Goal: Transaction & Acquisition: Purchase product/service

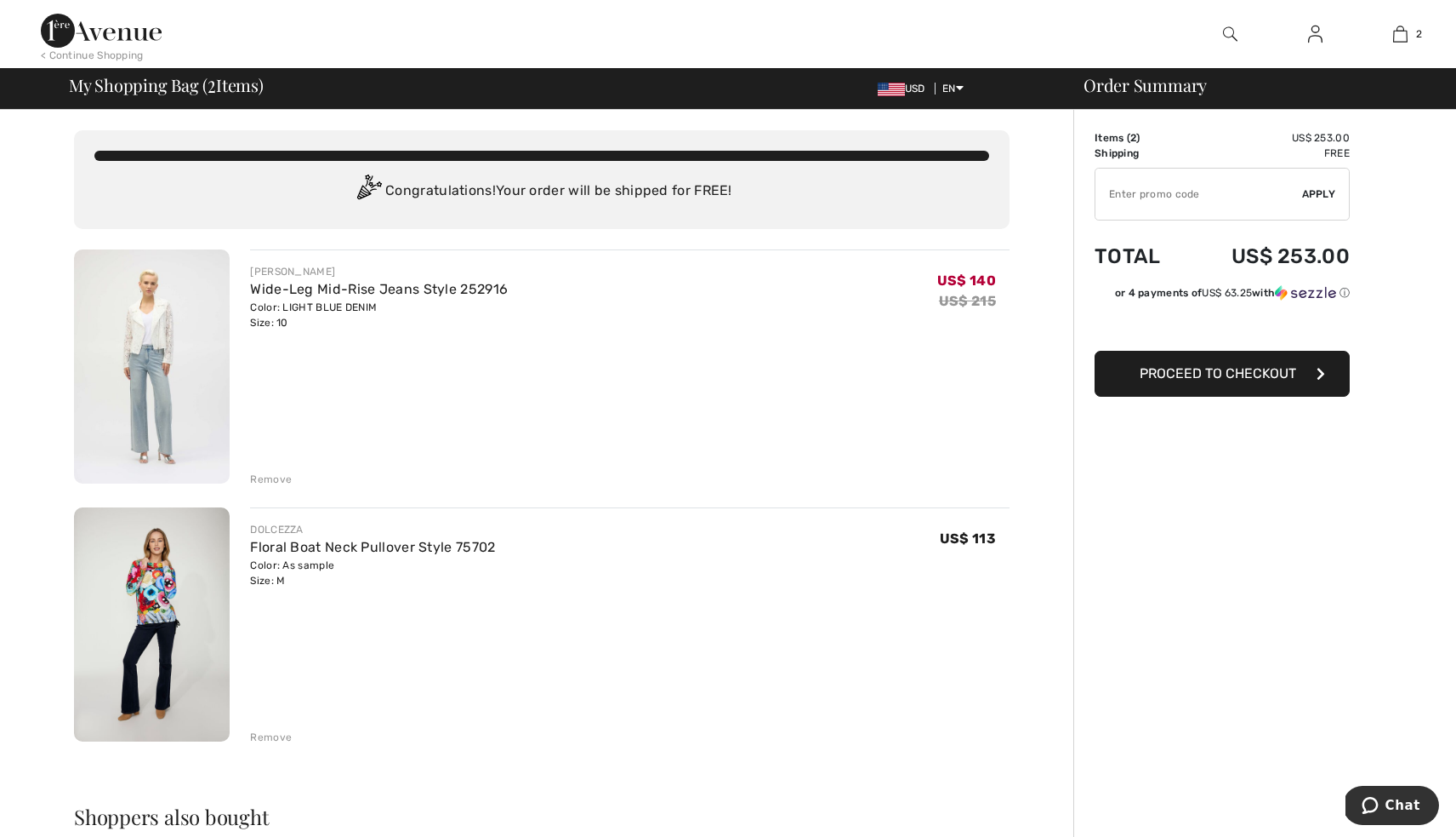
click at [181, 570] on img at bounding box center [151, 624] width 156 height 234
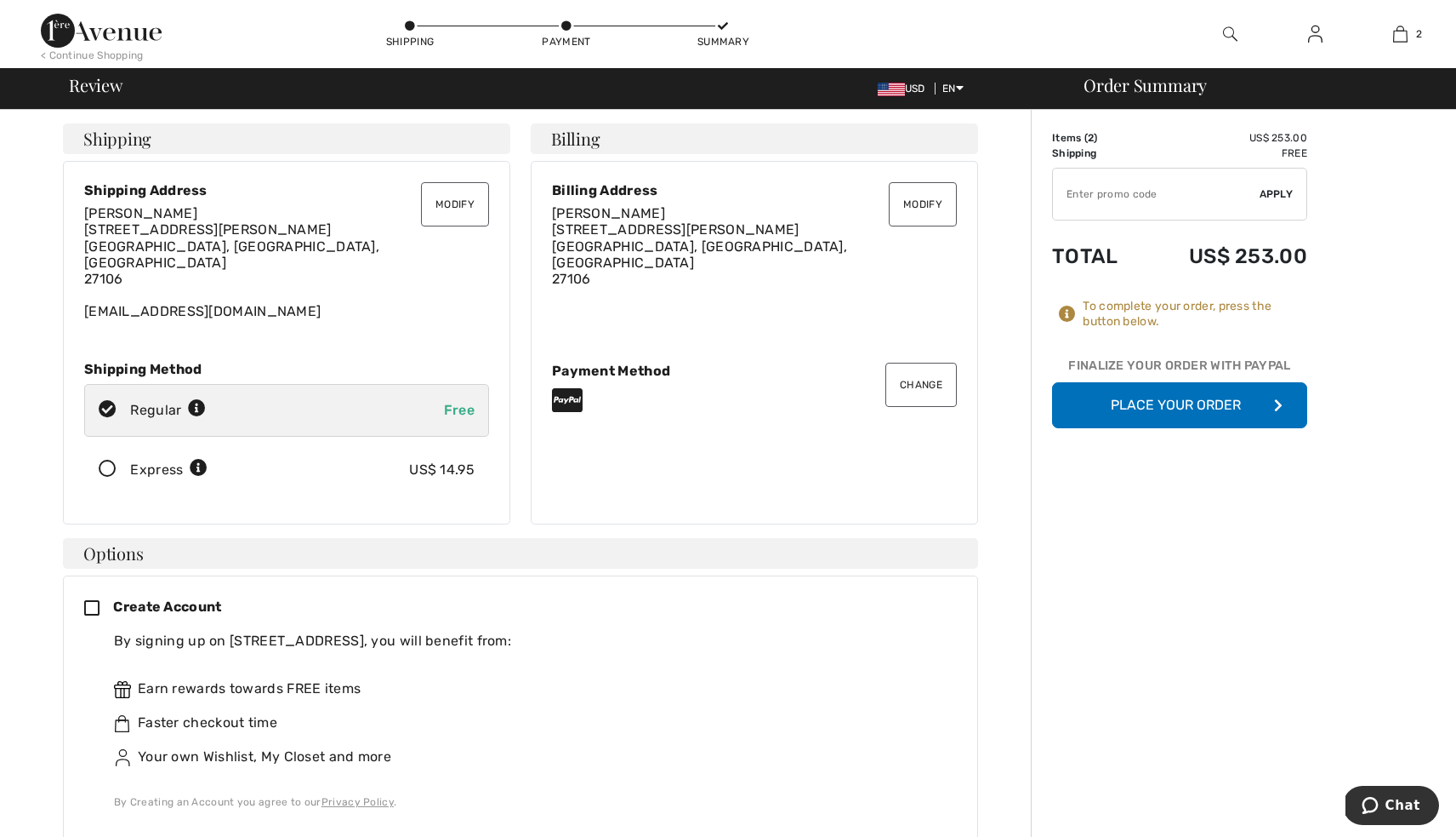
click at [1192, 406] on button "Place Your Order" at bounding box center [1180, 406] width 255 height 46
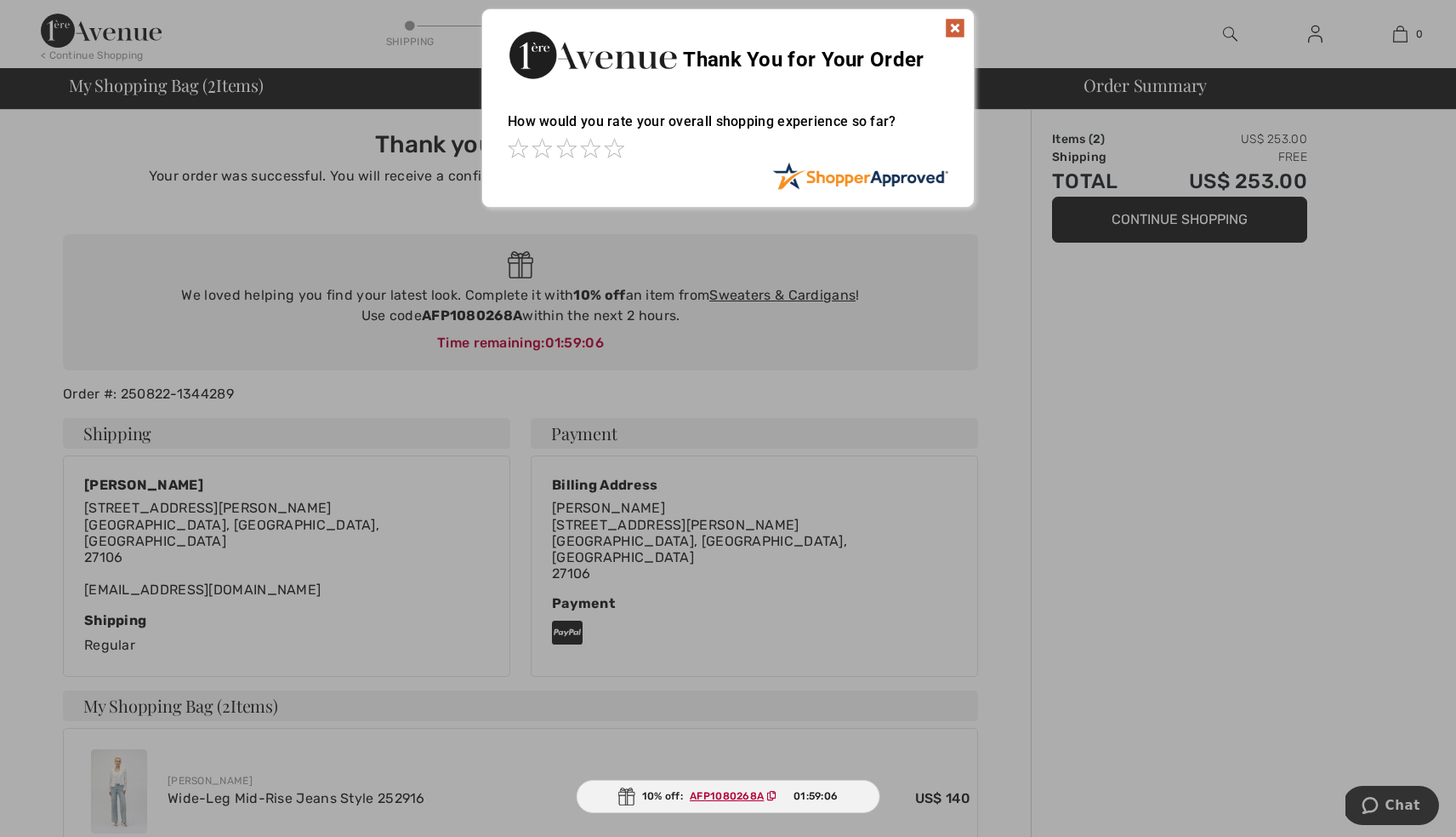
click at [953, 27] on img at bounding box center [955, 28] width 20 height 20
